Goal: Task Accomplishment & Management: Manage account settings

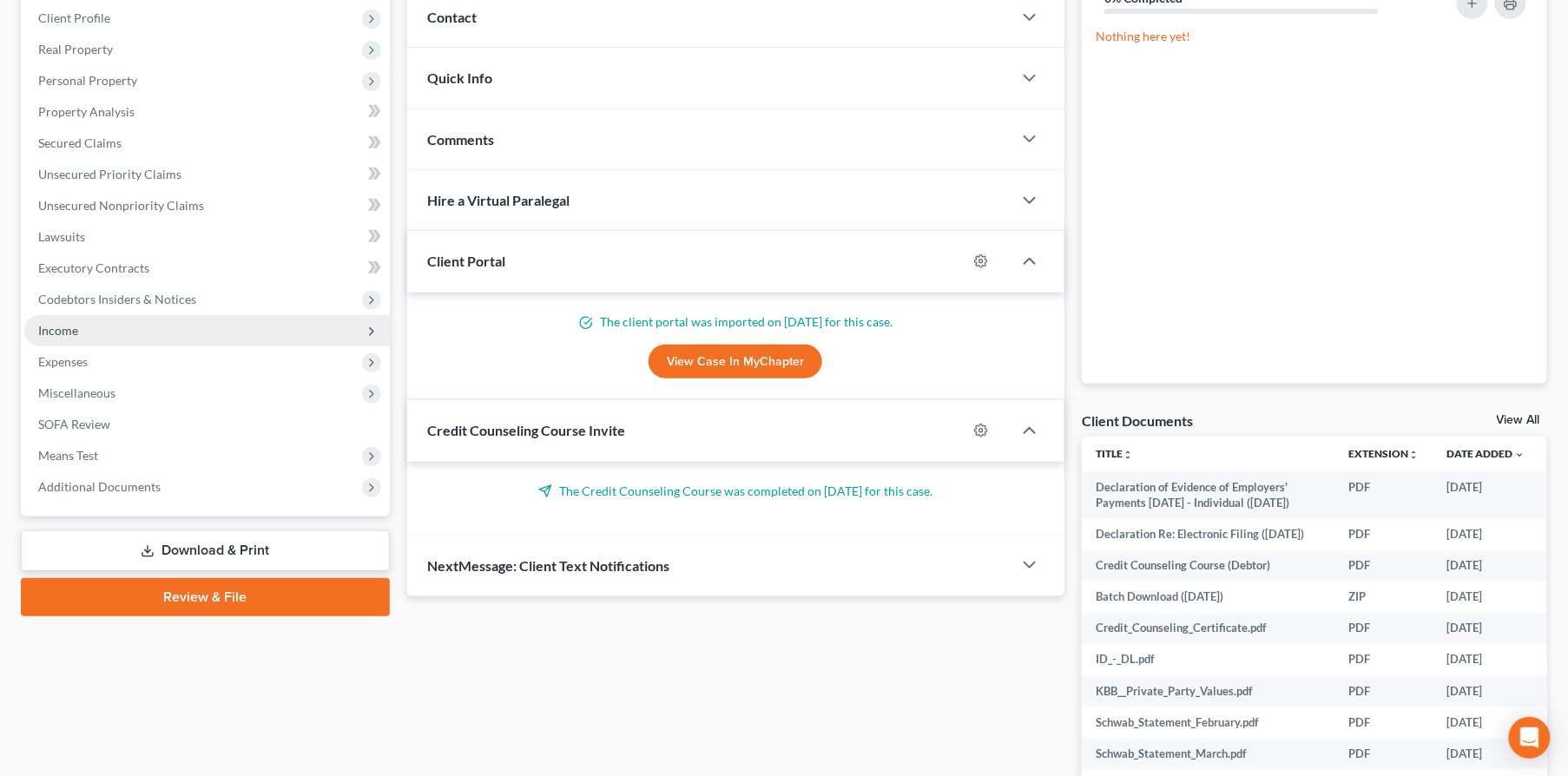
scroll to position [332, 0]
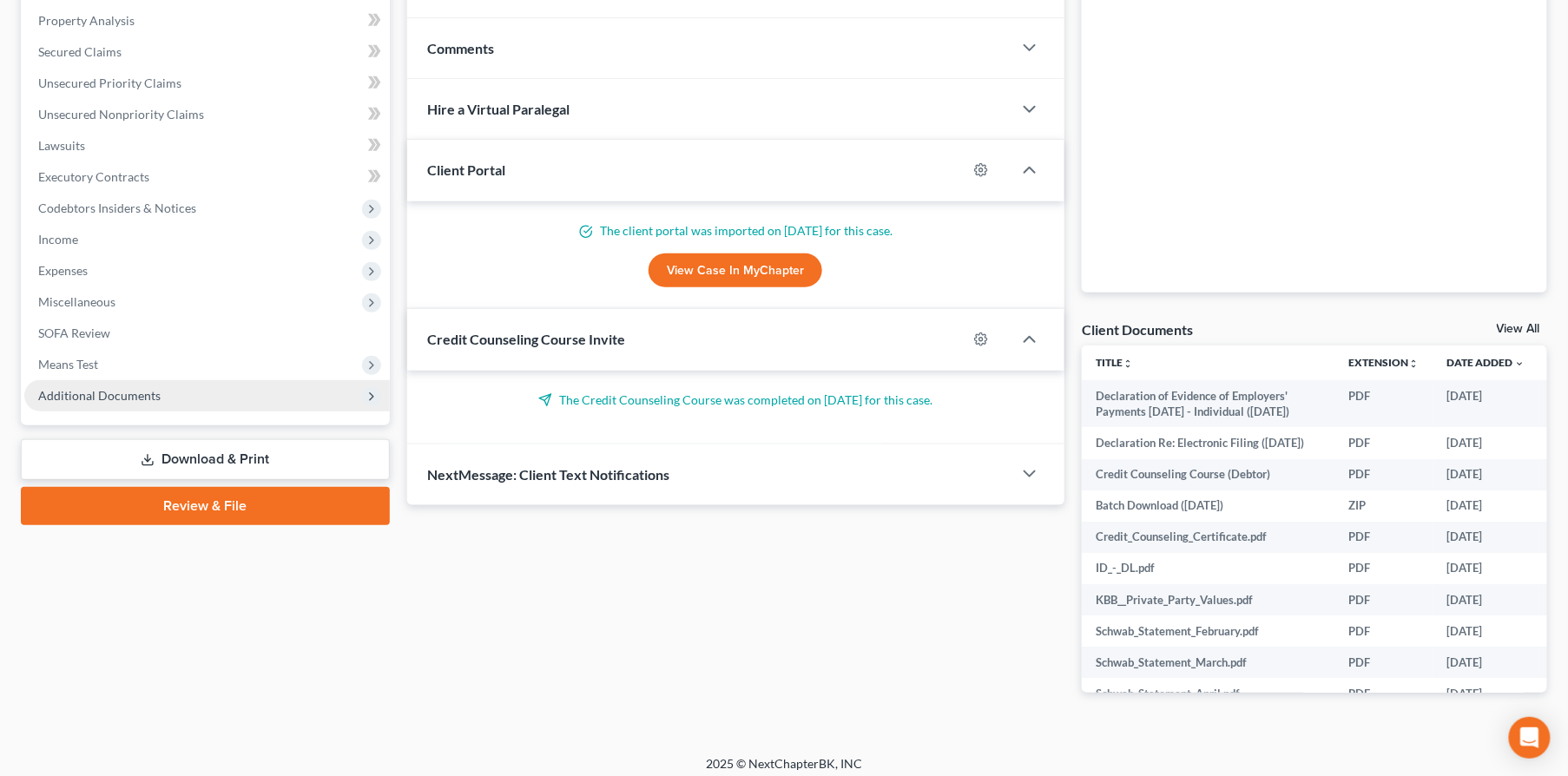
click at [173, 403] on span "Additional Documents" at bounding box center [207, 396] width 365 height 32
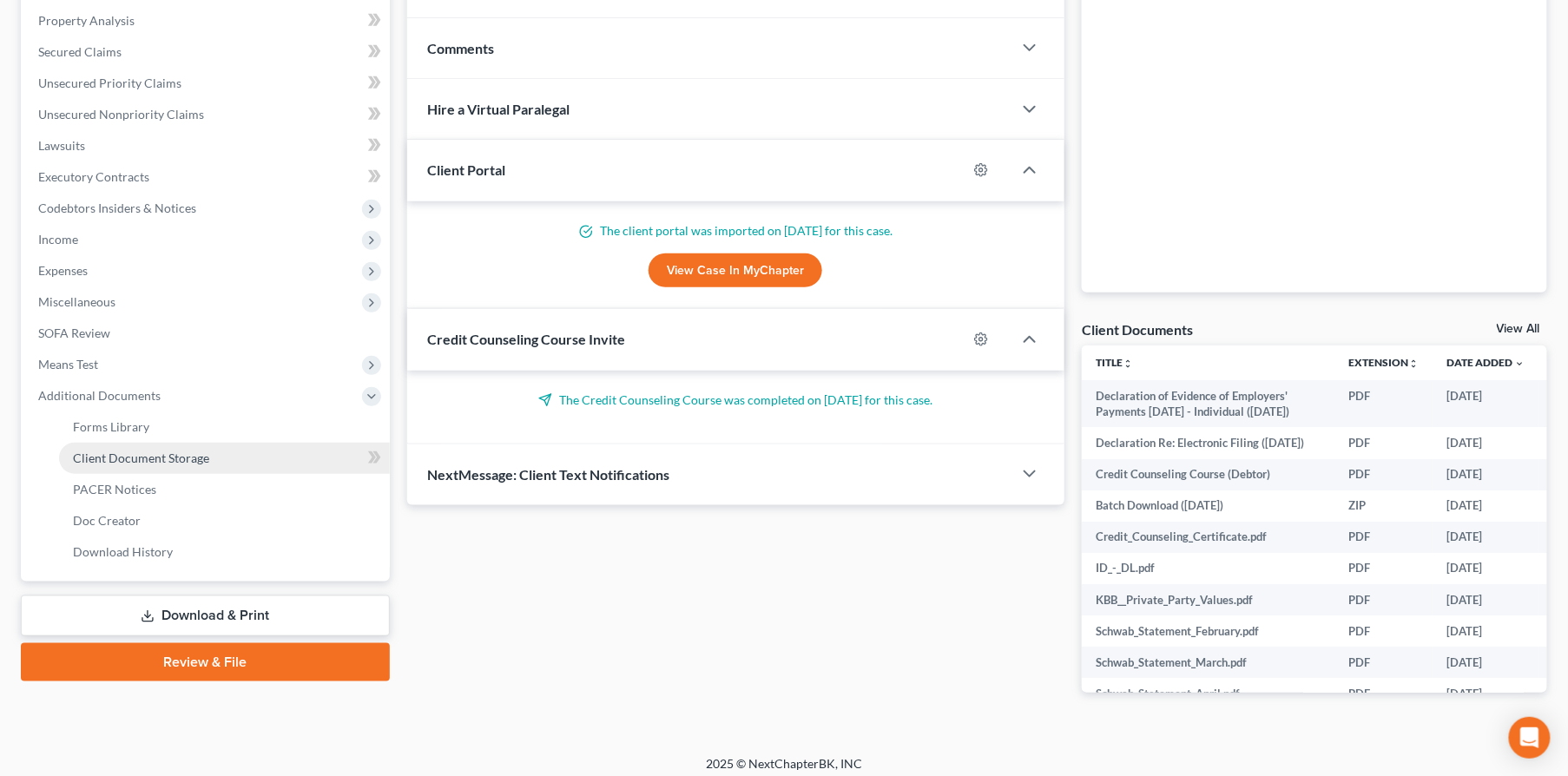
click at [192, 446] on link "Client Document Storage" at bounding box center [224, 458] width 331 height 32
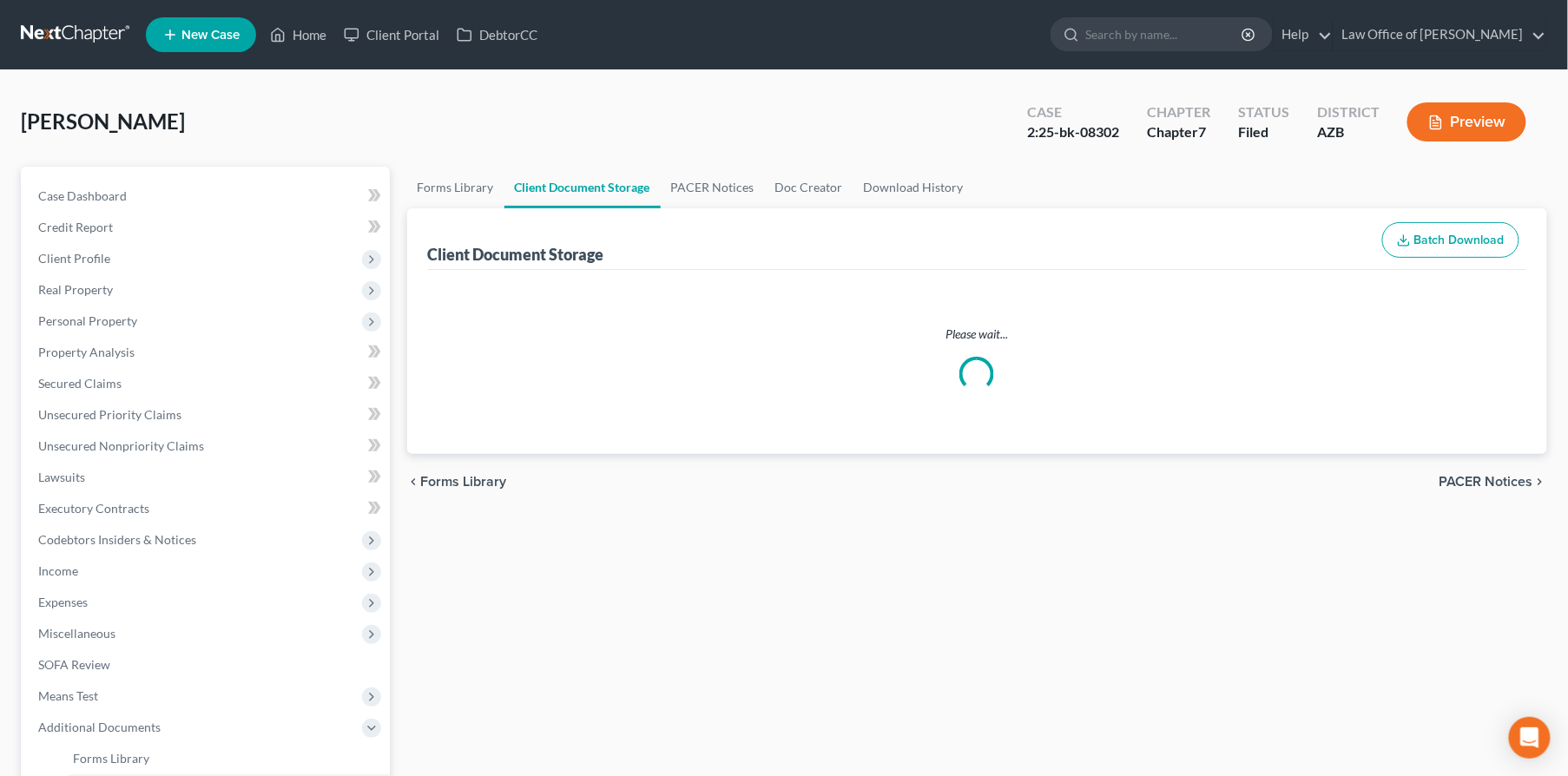
select select "14"
select select "18"
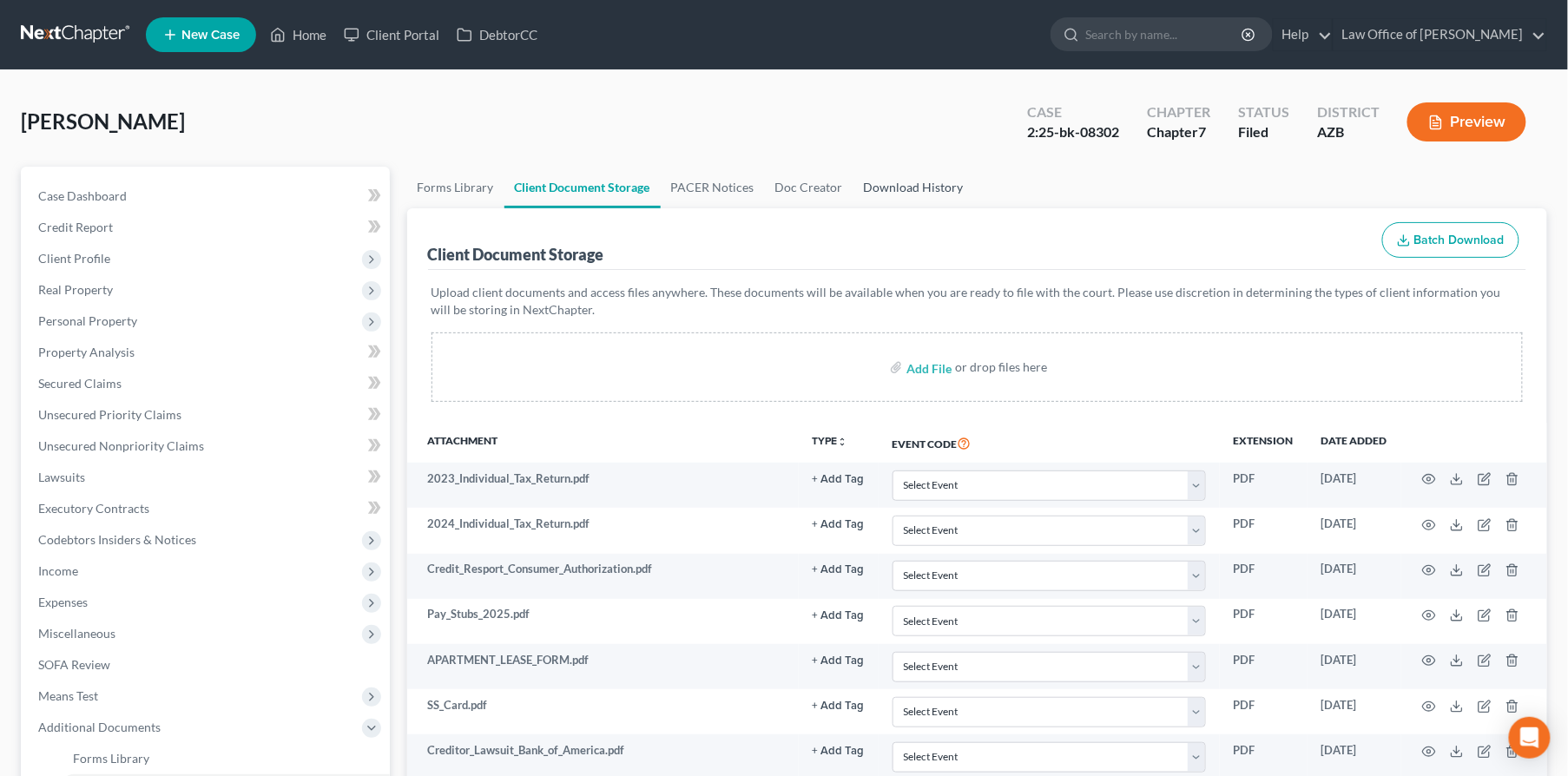
click at [906, 196] on link "Download History" at bounding box center [914, 187] width 121 height 42
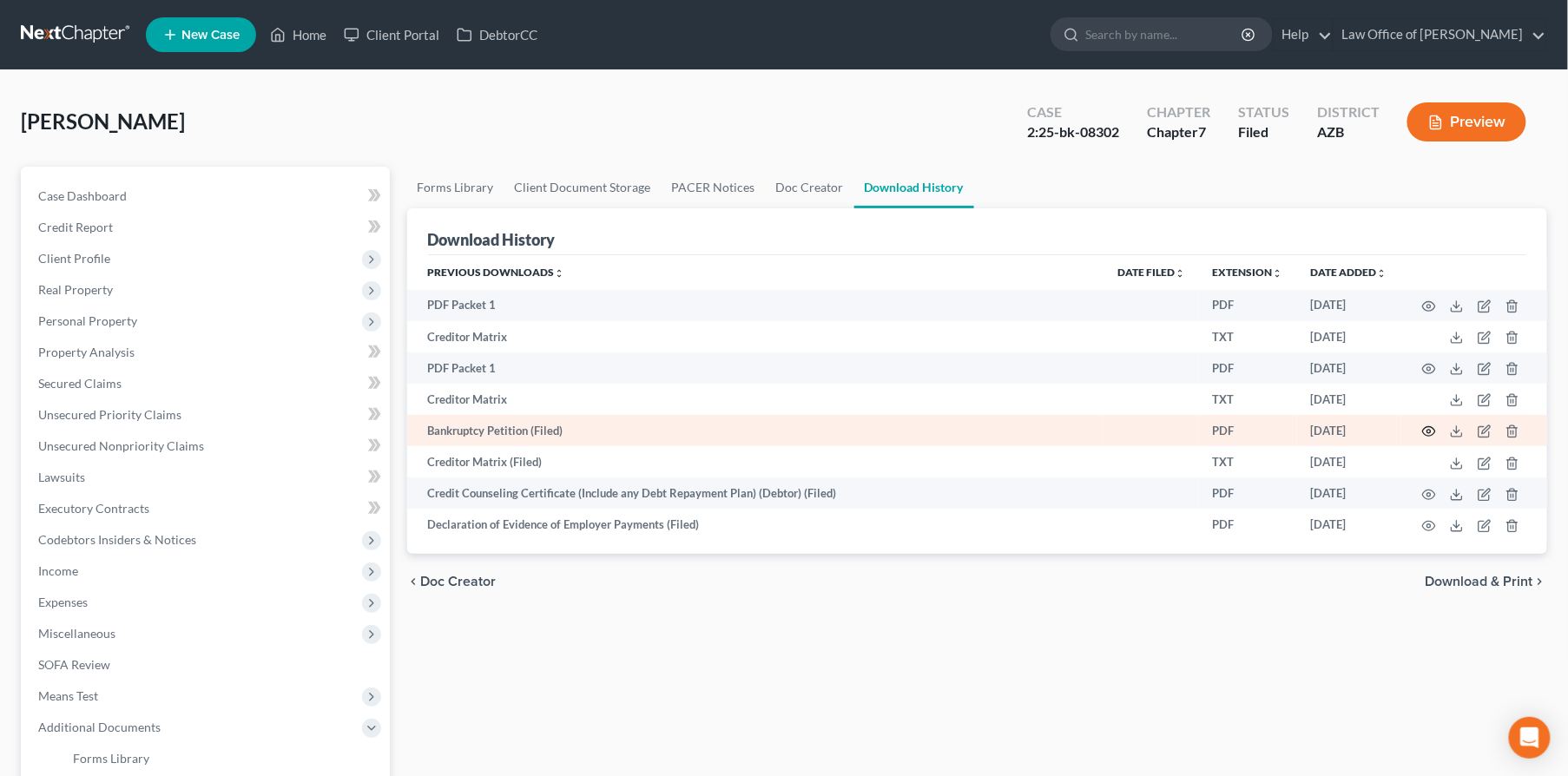
click at [1429, 434] on icon "button" at bounding box center [1429, 432] width 14 height 14
